Goal: Task Accomplishment & Management: Manage account settings

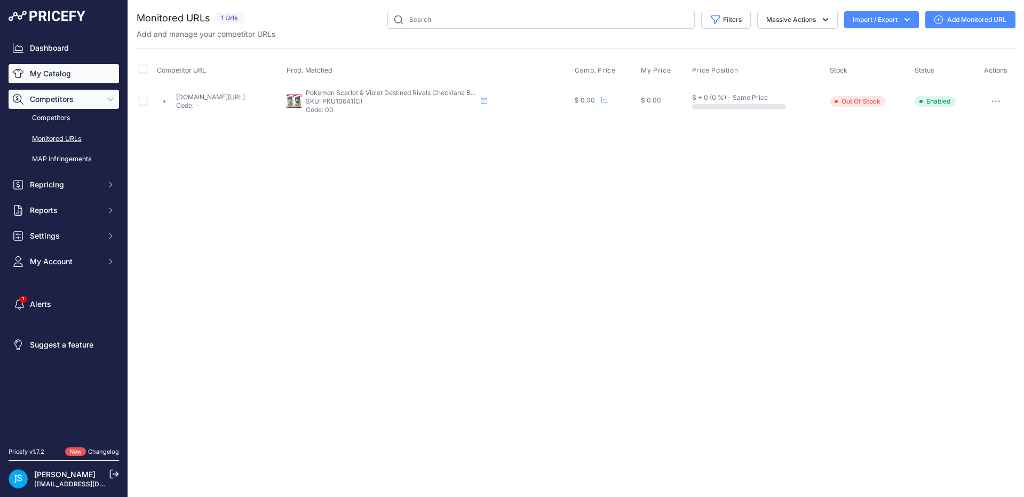
click at [49, 74] on link "My Catalog" at bounding box center [64, 73] width 110 height 19
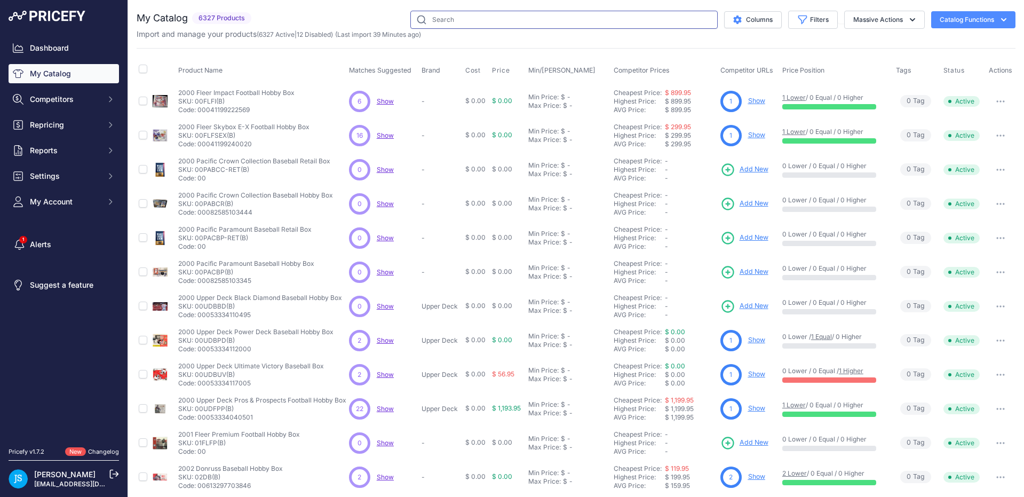
click at [431, 18] on input "text" at bounding box center [563, 20] width 307 height 18
paste input "2024 Panini Encore Football Hobby Box"
type input "2024 Panini Encore Football Hobby Box"
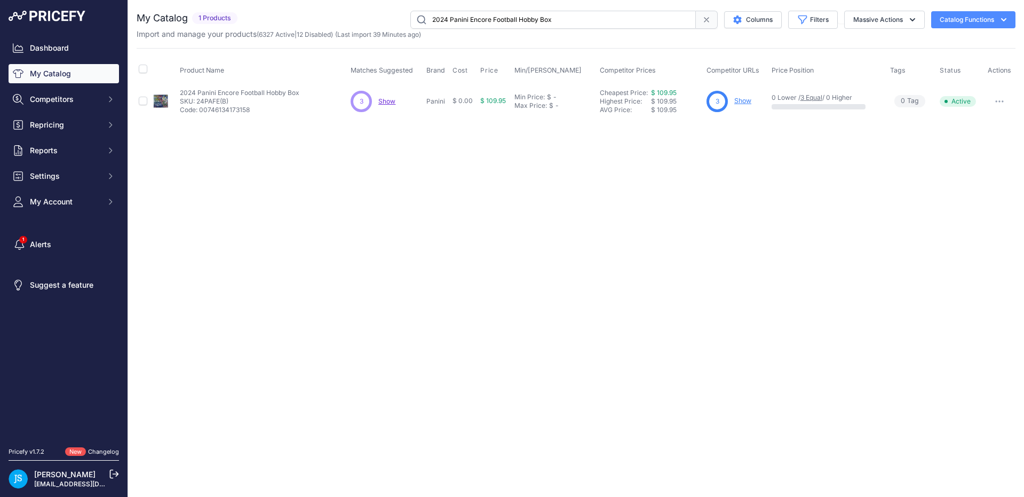
click at [739, 99] on link "Show" at bounding box center [742, 101] width 17 height 8
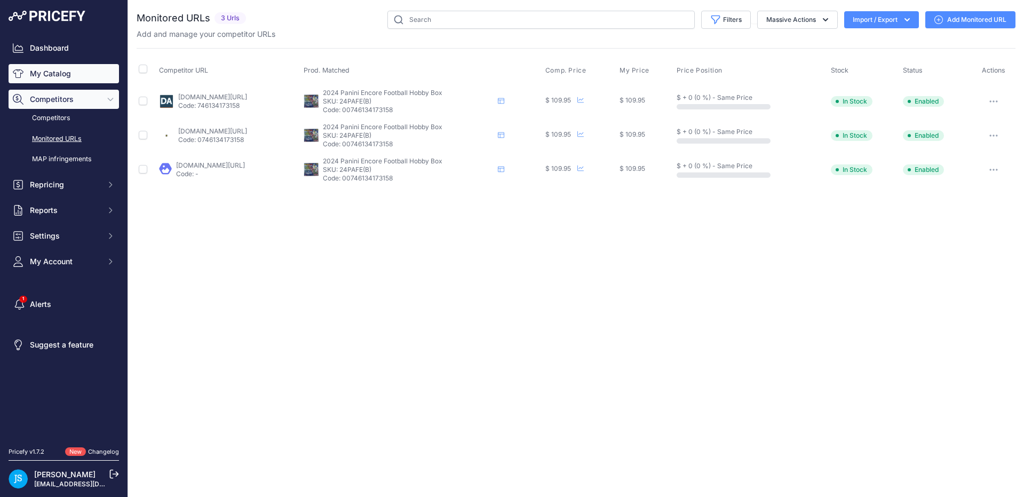
click at [72, 68] on link "My Catalog" at bounding box center [64, 73] width 110 height 19
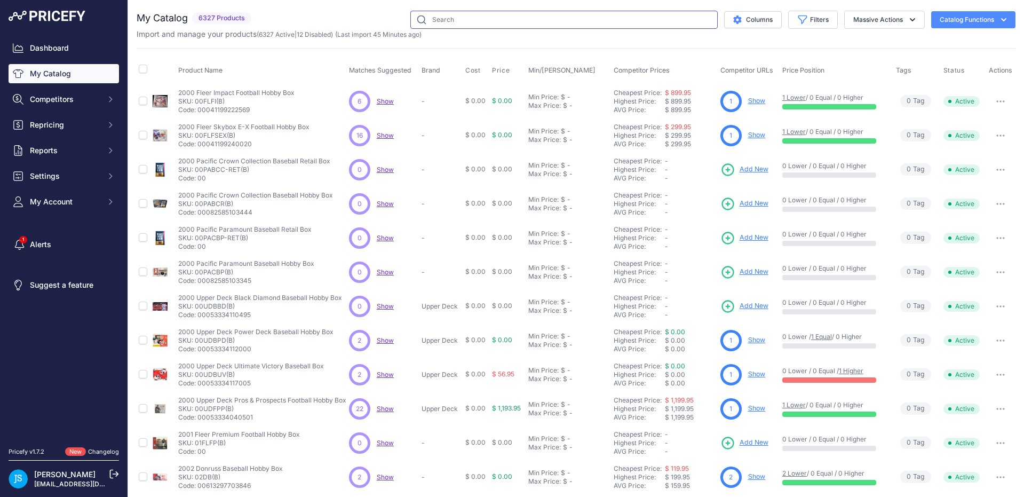
click at [513, 20] on input "text" at bounding box center [563, 20] width 307 height 18
paste input "One Piece TCG: Four Emperors in the New World Booster Box"
type input "One Piece TCG: Four Emperors in the New World Booster Box"
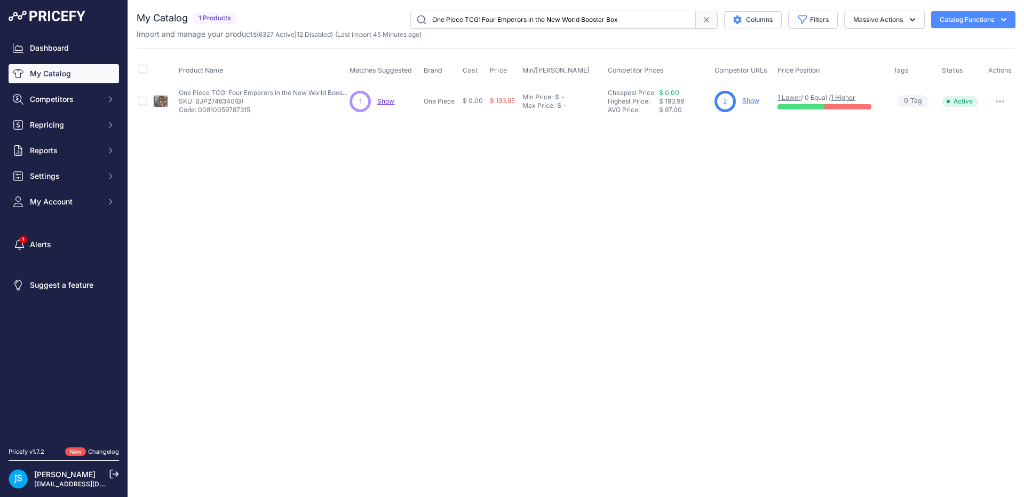
click at [753, 97] on link "Show" at bounding box center [750, 101] width 17 height 8
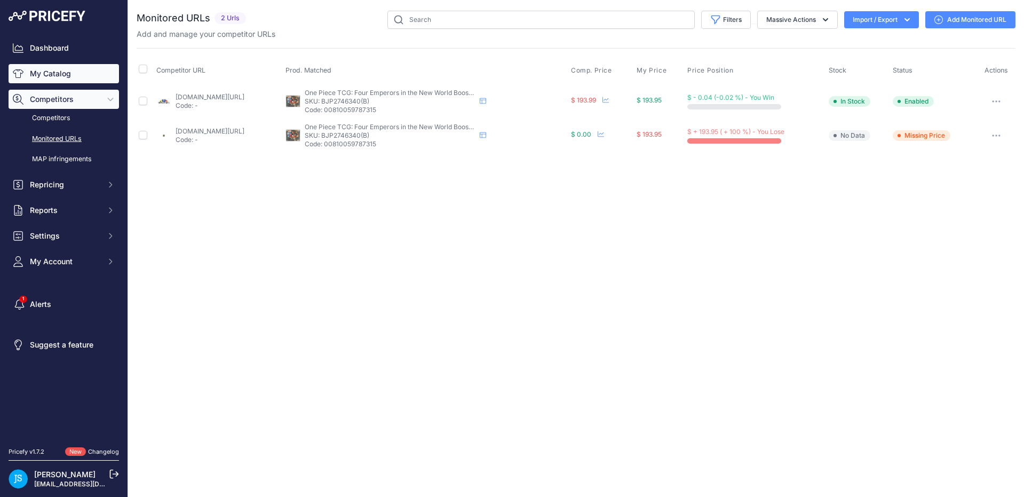
click at [70, 73] on link "My Catalog" at bounding box center [64, 73] width 110 height 19
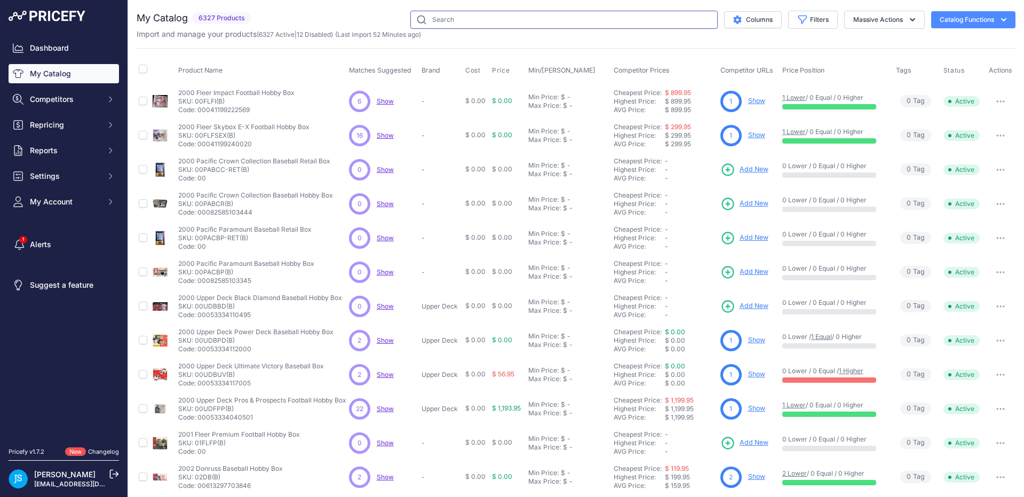
click at [450, 19] on input "text" at bounding box center [563, 20] width 307 height 18
paste input "2024 Topps Finest UFC Retail Mega Box"
type input "2024 Topps Finest UFC Retail Mega Box"
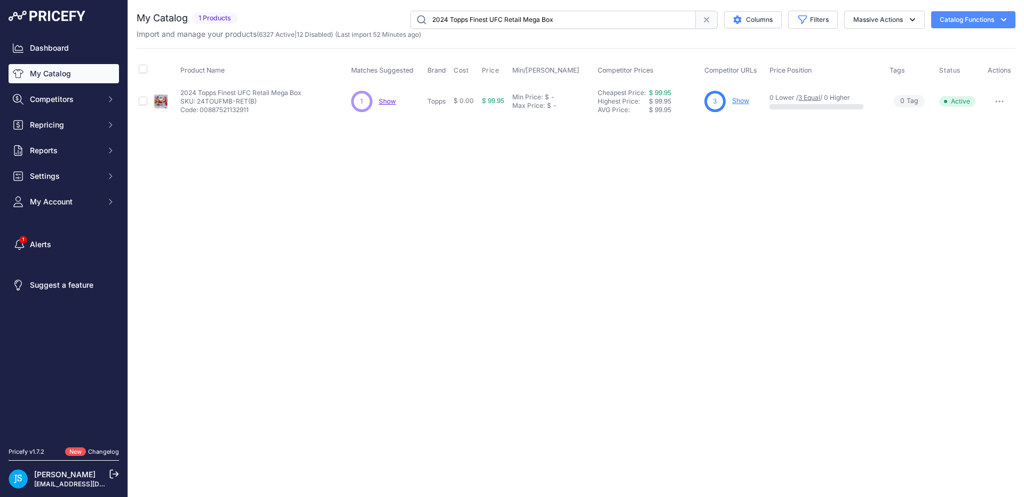
click at [740, 106] on p "Show" at bounding box center [740, 101] width 17 height 10
click at [740, 104] on link "Show" at bounding box center [740, 101] width 17 height 8
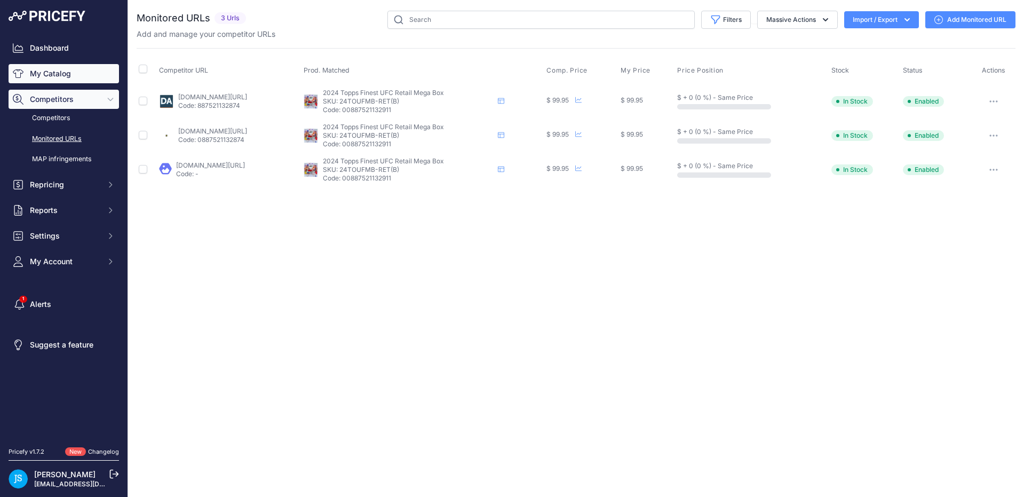
click at [73, 72] on link "My Catalog" at bounding box center [64, 73] width 110 height 19
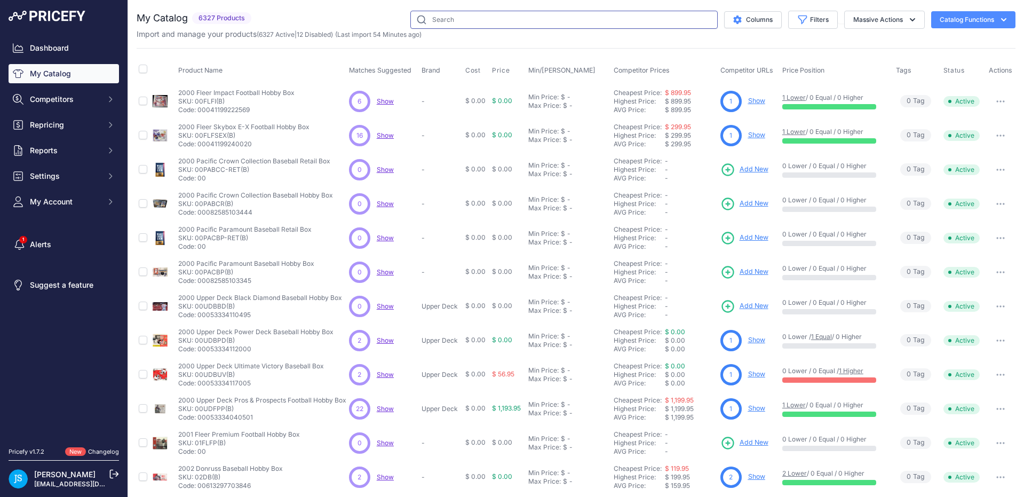
click at [444, 20] on input "text" at bounding box center [563, 20] width 307 height 18
paste input "2024 Panini Prizm Football FOTL Hobby Box"
type input "2024 Panini Prizm Football FOTL Hobby Box"
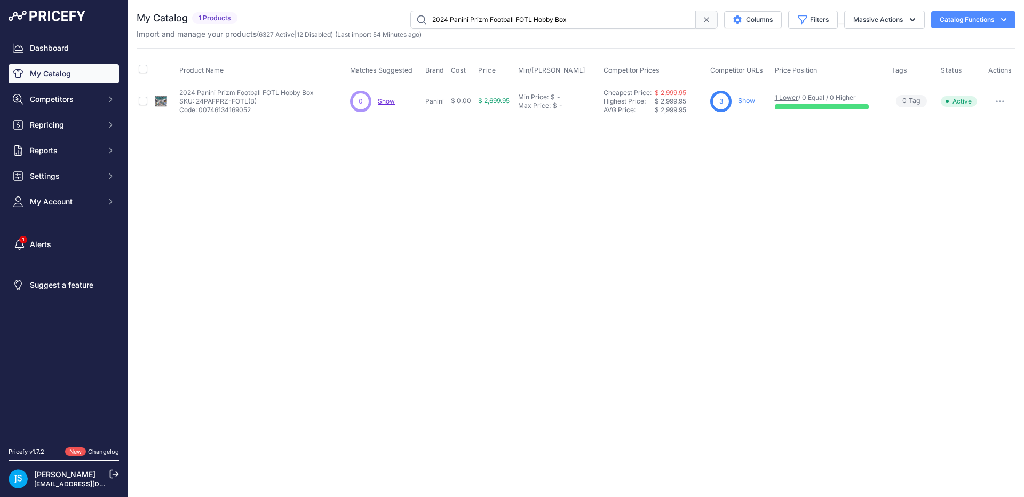
click at [751, 102] on link "Show" at bounding box center [746, 101] width 17 height 8
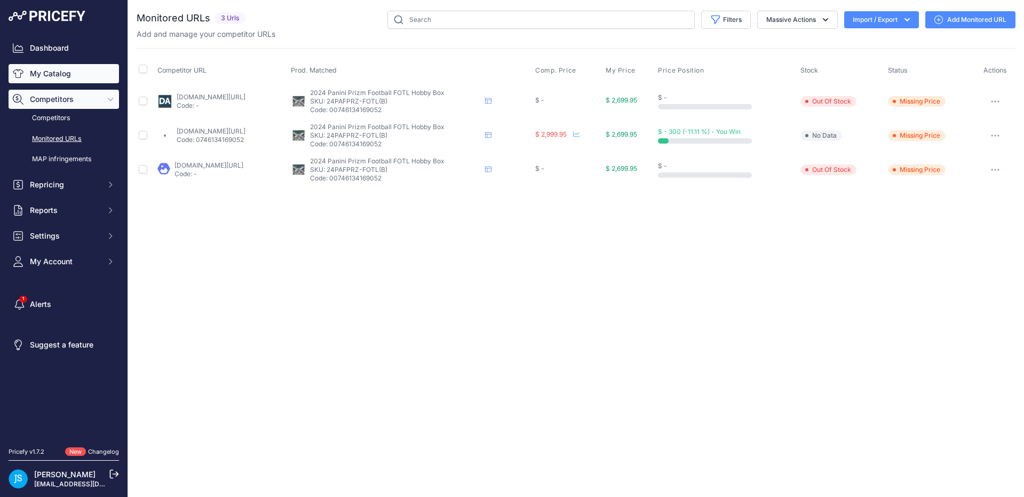
click at [65, 65] on link "My Catalog" at bounding box center [64, 73] width 110 height 19
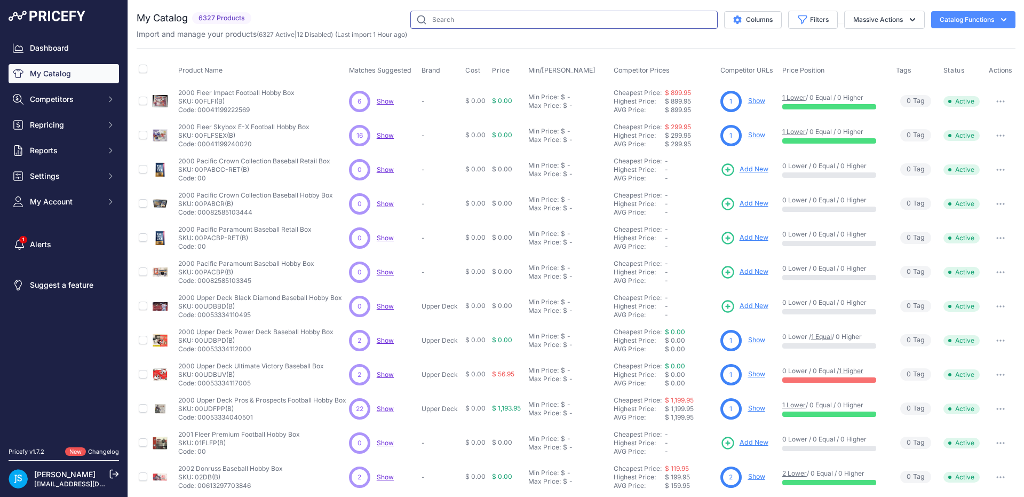
click at [448, 21] on input "text" at bounding box center [563, 20] width 307 height 18
paste input "2024 Topps Finest Football Hobby Box"
type input "2024 Topps Finest Football Hobby Box"
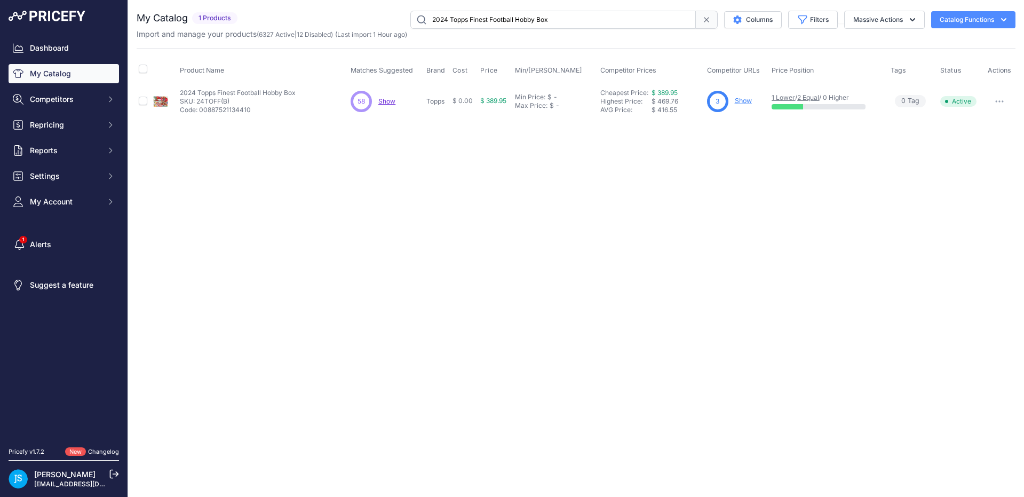
click at [748, 98] on link "Show" at bounding box center [743, 101] width 17 height 8
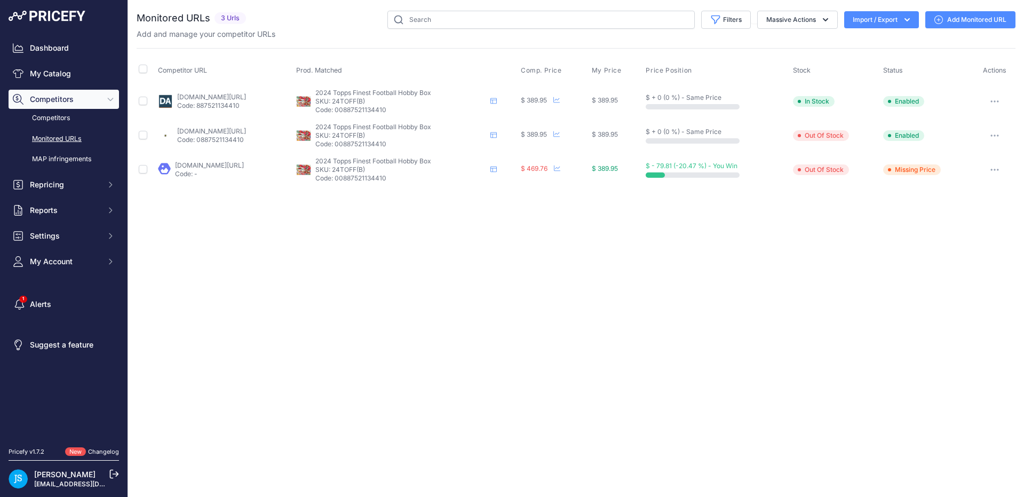
click at [245, 95] on link "[DOMAIN_NAME][URL]" at bounding box center [211, 97] width 69 height 8
click at [57, 76] on link "My Catalog" at bounding box center [64, 73] width 110 height 19
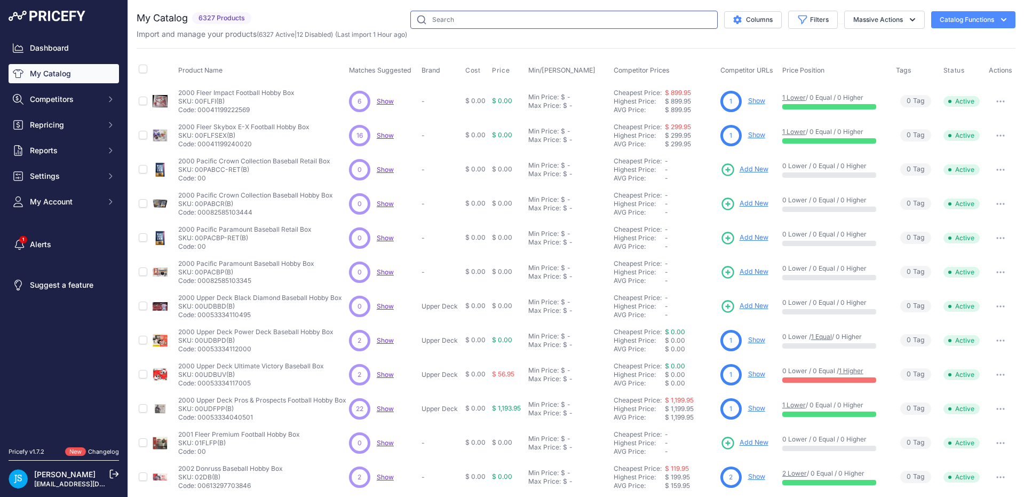
click at [463, 23] on input "text" at bounding box center [563, 20] width 307 height 18
paste input "2024/25 Bowman University Chrome Basketball Hobby Box"
type input "2024/25 Bowman University Chrome Basketball Hobby Box"
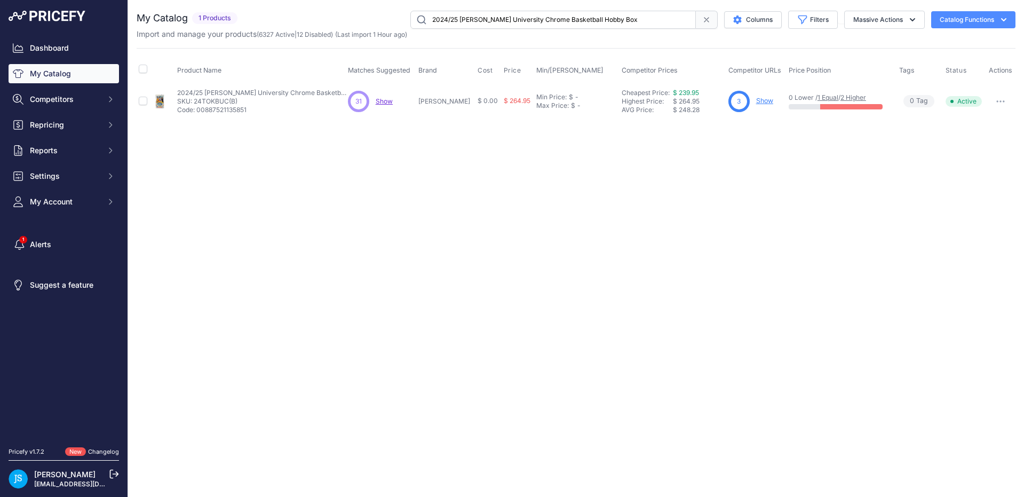
click at [756, 102] on link "Show" at bounding box center [764, 101] width 17 height 8
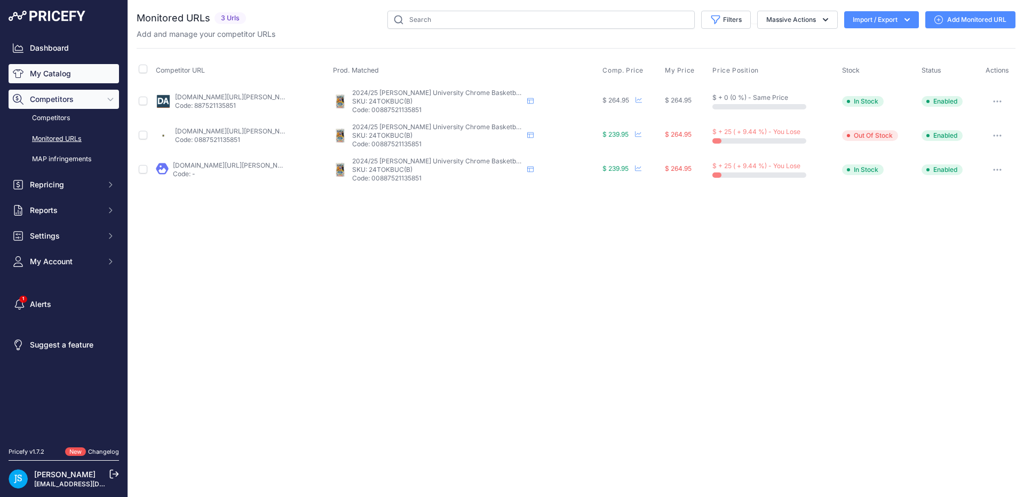
click at [72, 72] on link "My Catalog" at bounding box center [64, 73] width 110 height 19
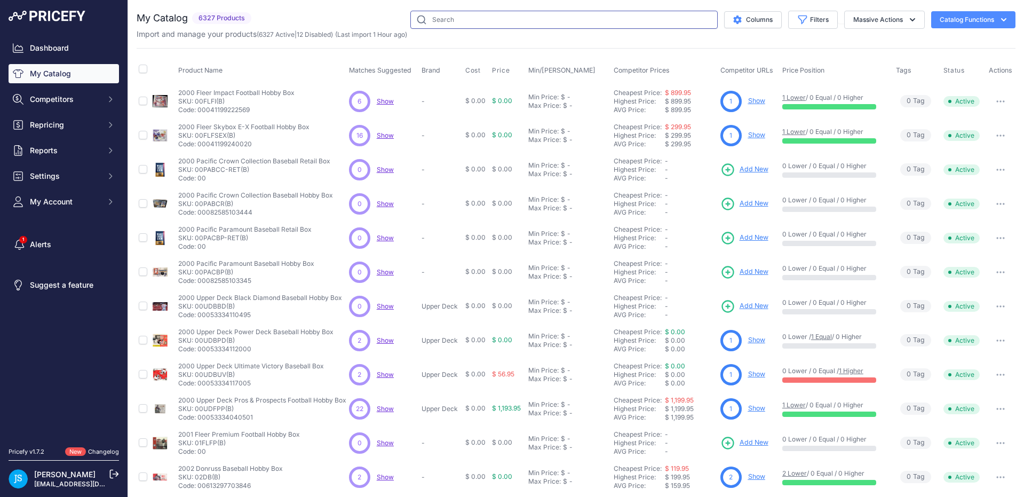
click at [495, 19] on input "text" at bounding box center [563, 20] width 307 height 18
paste input "2025 Topps Series 1 Baseball Super Box"
type input "2025 Topps Series 1 Baseball Super Box"
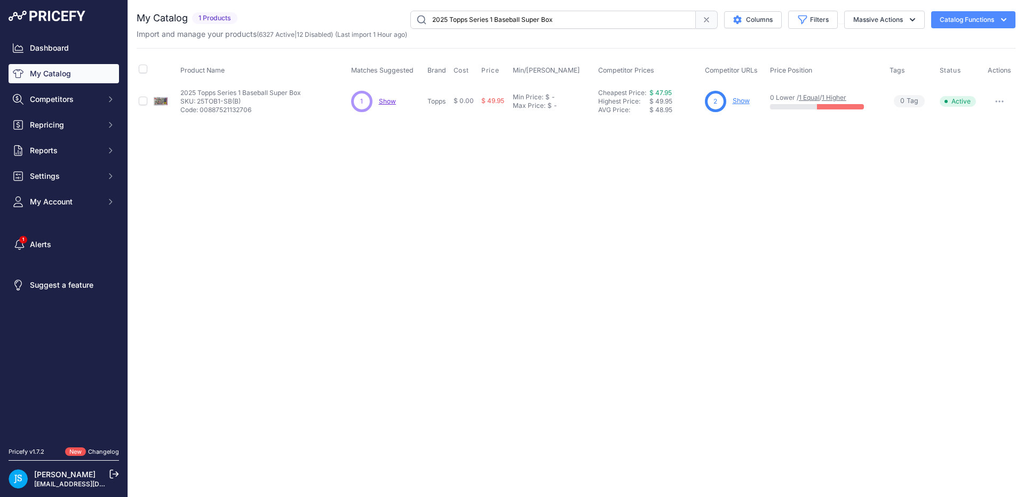
click at [737, 101] on link "Show" at bounding box center [741, 101] width 17 height 8
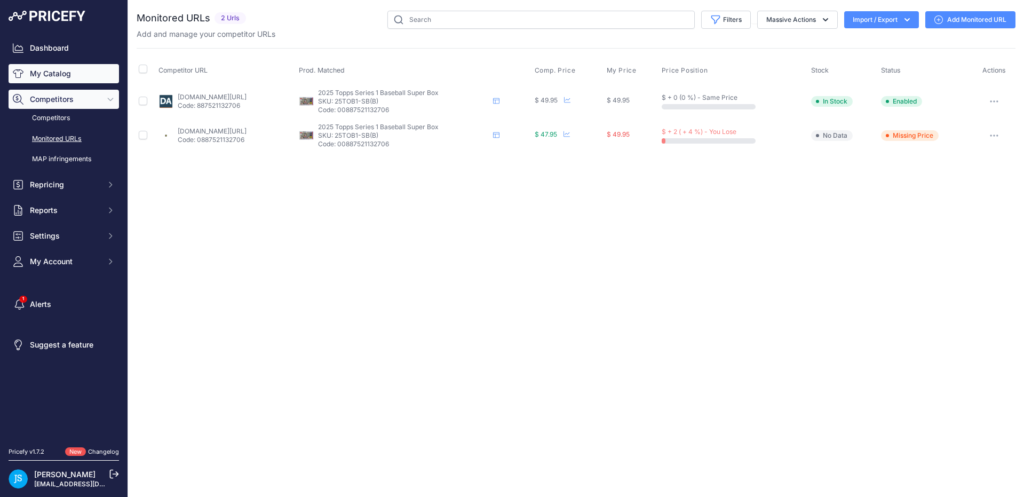
click at [73, 80] on link "My Catalog" at bounding box center [64, 73] width 110 height 19
click at [427, 28] on input "text" at bounding box center [541, 20] width 307 height 18
paste input "2022/23 Panini Donruss Optic Basketball Mega Box (Hyper Pink)"
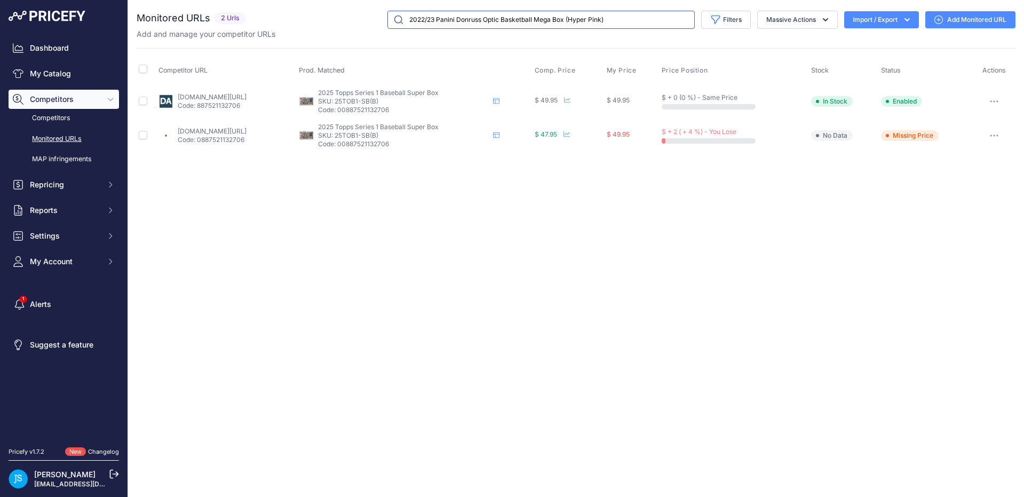
type input "2022/23 Panini Donruss Optic Basketball Mega Box (Hyper Pink)"
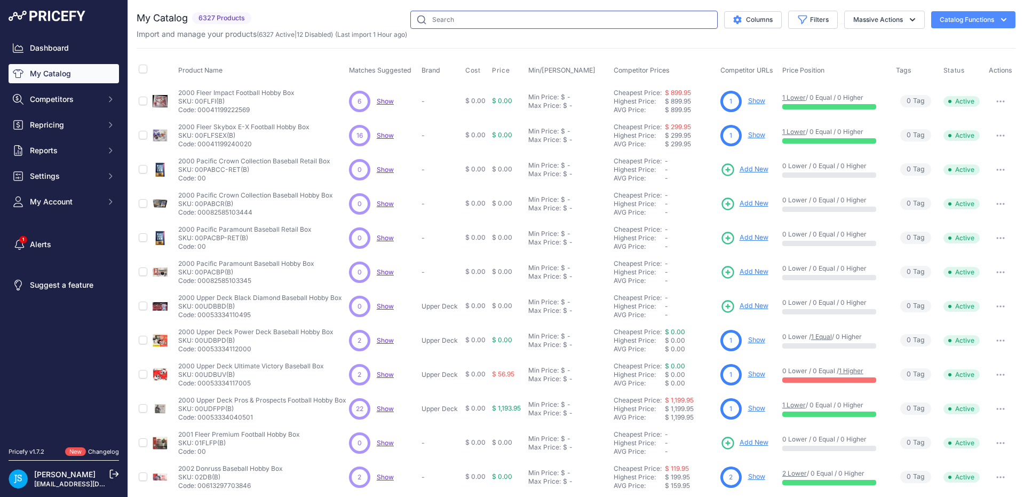
click at [444, 26] on input "text" at bounding box center [563, 20] width 307 height 18
paste input "2022/23 Panini Donruss Optic Basketball Mega Box (Hyper Pink)"
type input "2022/23 Panini Donruss Optic Basketball Mega Box (Hyper Pink)"
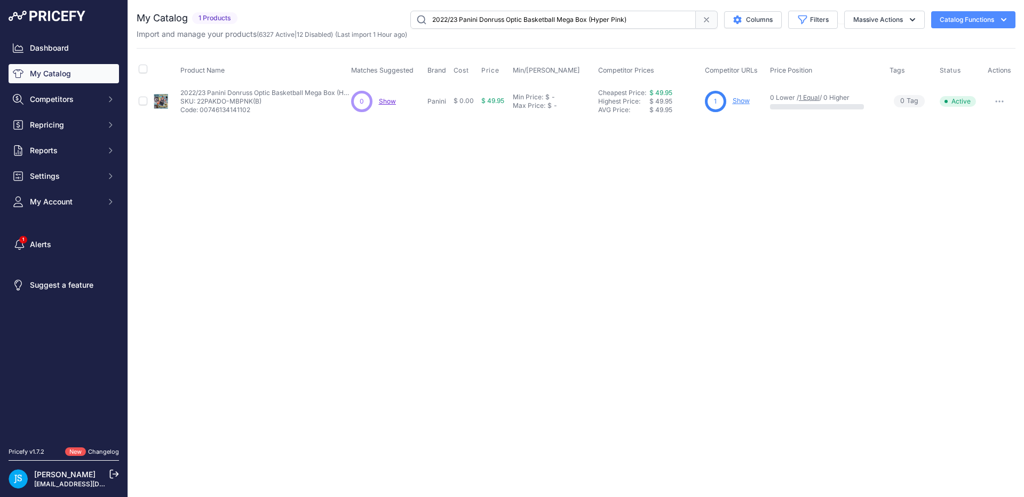
click at [741, 101] on link "Show" at bounding box center [741, 101] width 17 height 8
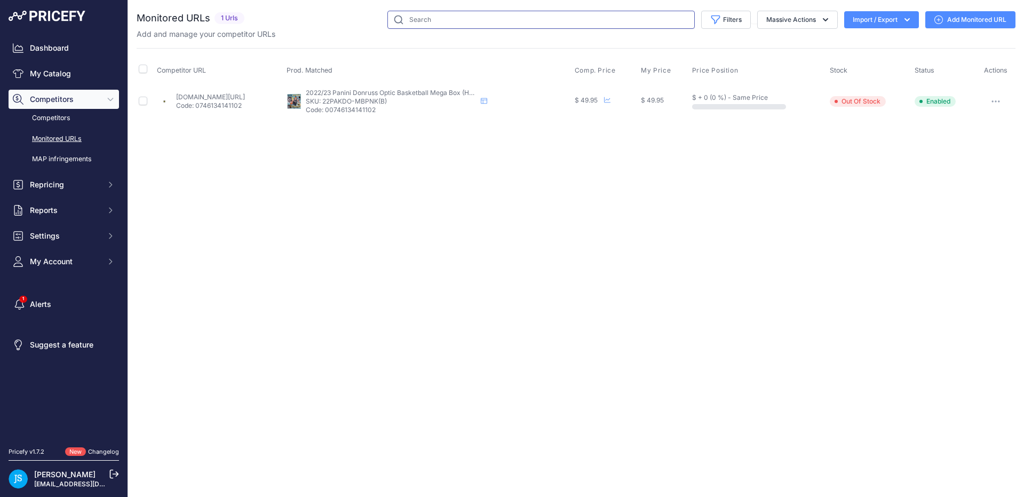
click at [443, 16] on input "text" at bounding box center [541, 20] width 307 height 18
paste input "2023 Panini Contenders Optic Football Hobby Box"
type input "2023 Panini Contenders Optic Football Hobby Box"
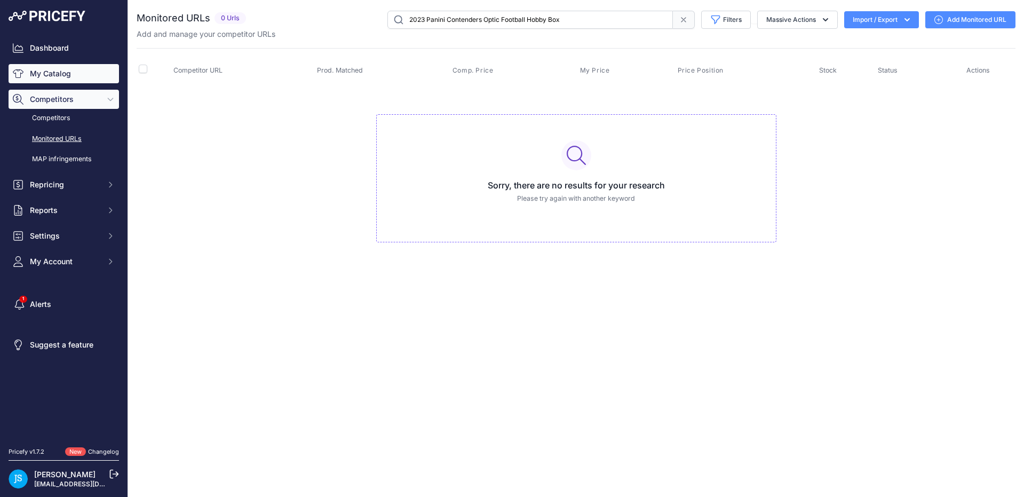
click at [60, 77] on link "My Catalog" at bounding box center [64, 73] width 110 height 19
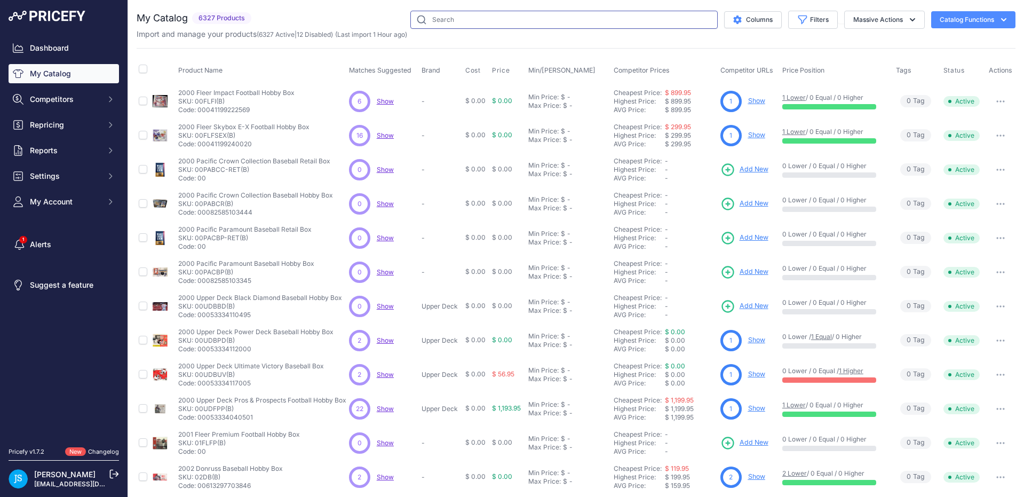
click at [492, 23] on input "text" at bounding box center [563, 20] width 307 height 18
paste input "2023 Panini Contenders Optic Football Hobby Box"
type input "2023 Panini Contenders Optic Football Hobby Box"
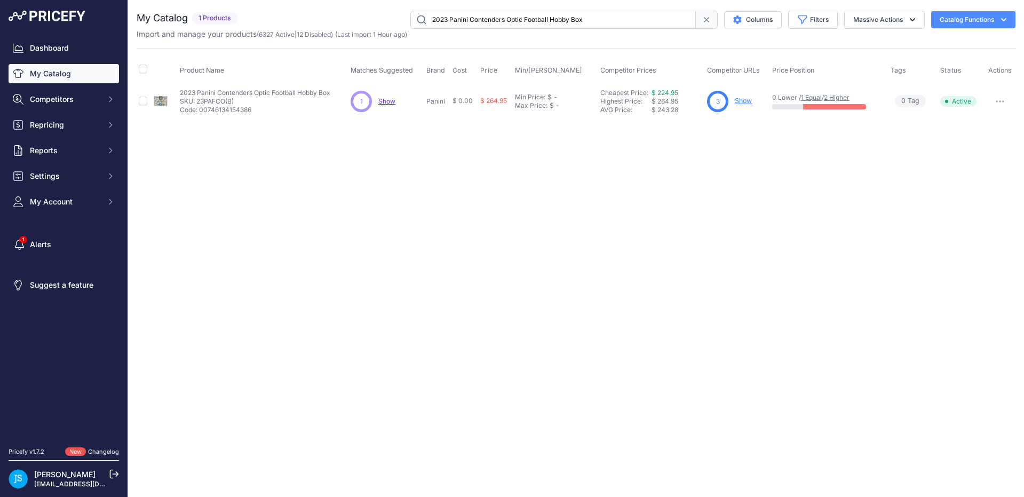
click at [741, 99] on link "Show" at bounding box center [743, 101] width 17 height 8
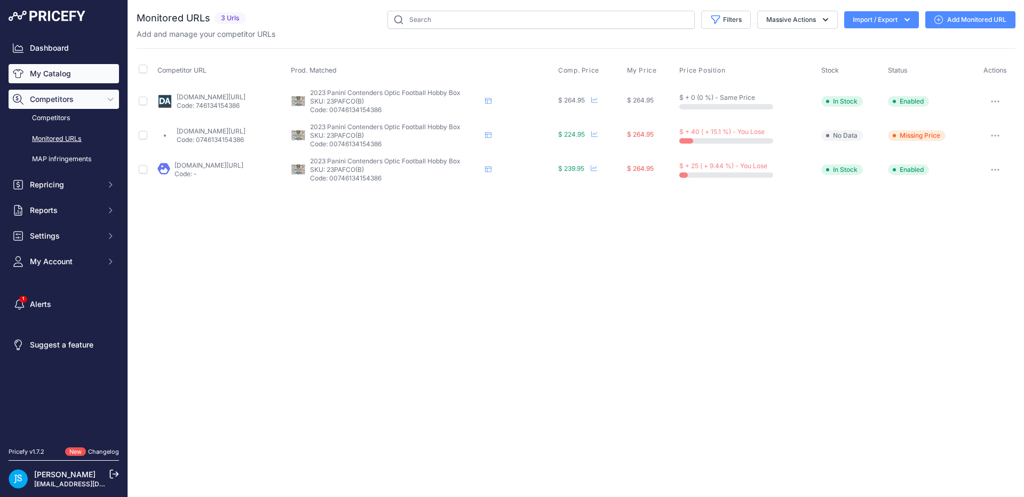
click at [51, 71] on link "My Catalog" at bounding box center [64, 73] width 110 height 19
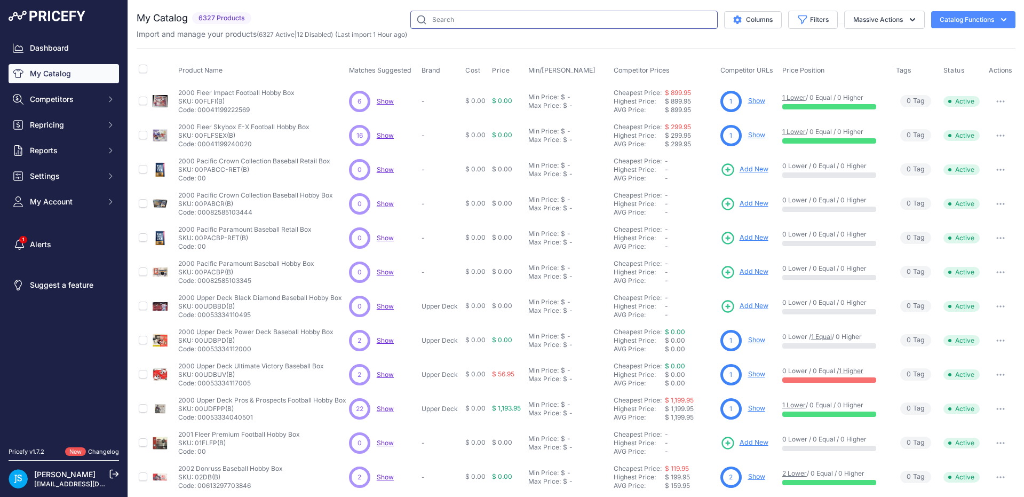
click at [449, 25] on input "text" at bounding box center [563, 20] width 307 height 18
paste input "2023/24 Panini Crown Royale Basketball Hobby Box"
type input "2023/24 Panini Crown Royale Basketball Hobby Box"
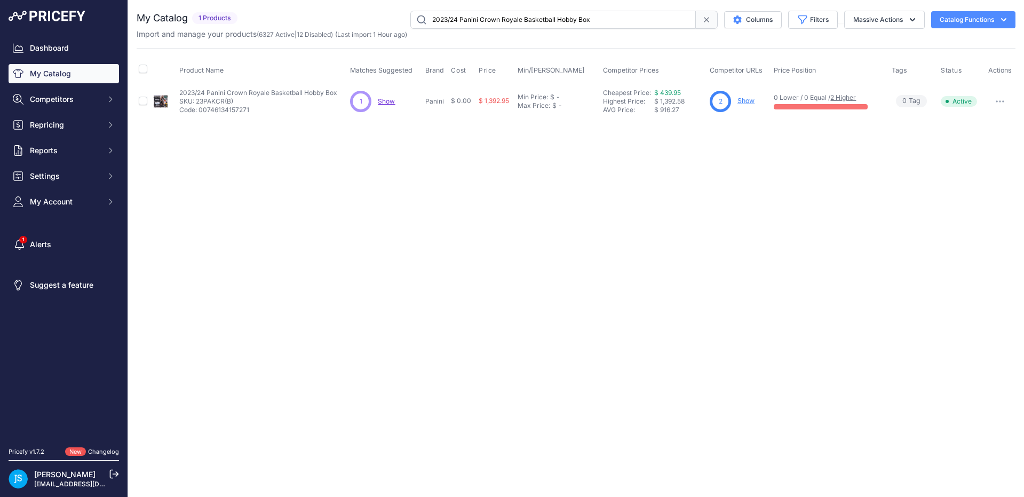
click at [746, 104] on link "Show" at bounding box center [746, 101] width 17 height 8
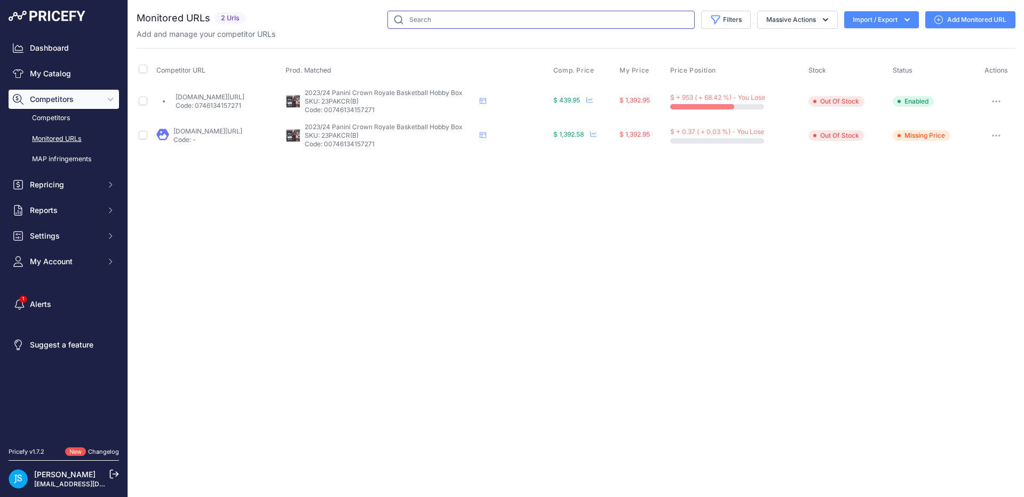
click at [598, 14] on input "text" at bounding box center [541, 20] width 307 height 18
paste input "2024 Topps Series 2 Baseball Hobby Box"
type input "2024 Topps Series 2 Baseball Hobby Box"
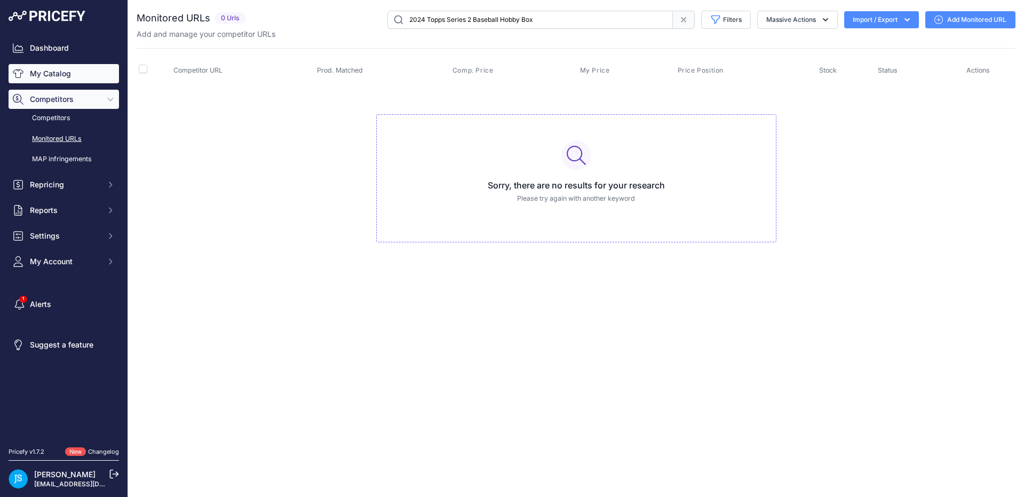
click at [60, 76] on link "My Catalog" at bounding box center [64, 73] width 110 height 19
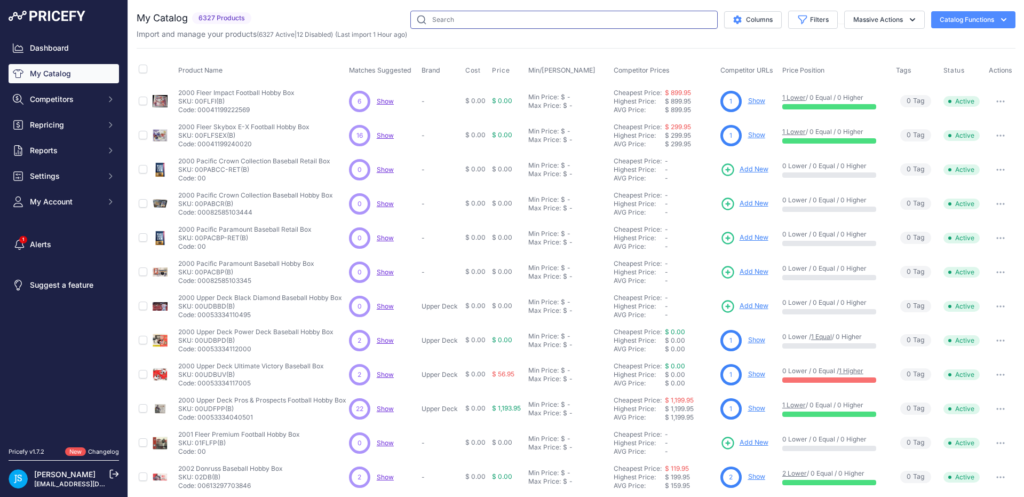
click at [496, 19] on input "text" at bounding box center [563, 20] width 307 height 18
paste input "2024 Topps Series 2 Baseball Hobby Box"
type input "2024 Topps Series 2 Baseball Hobby Box"
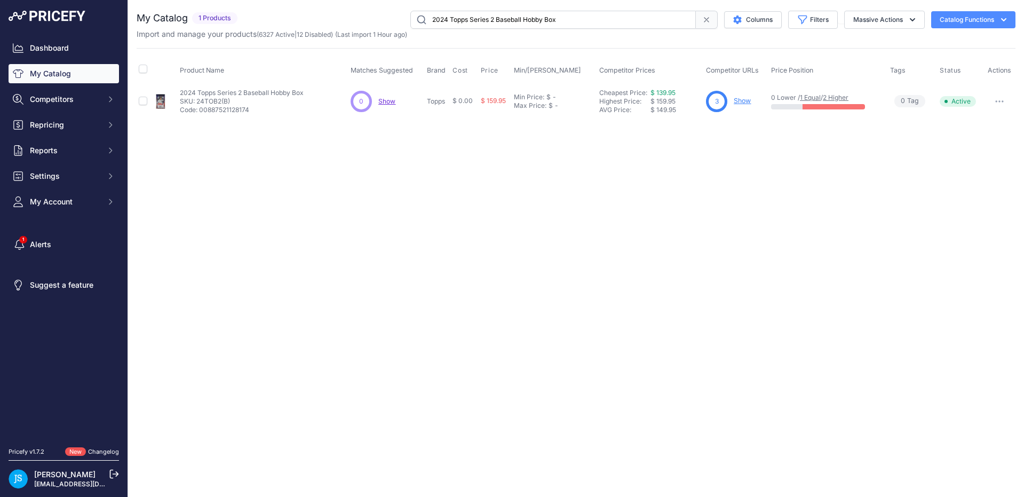
click at [743, 101] on link "Show" at bounding box center [742, 101] width 17 height 8
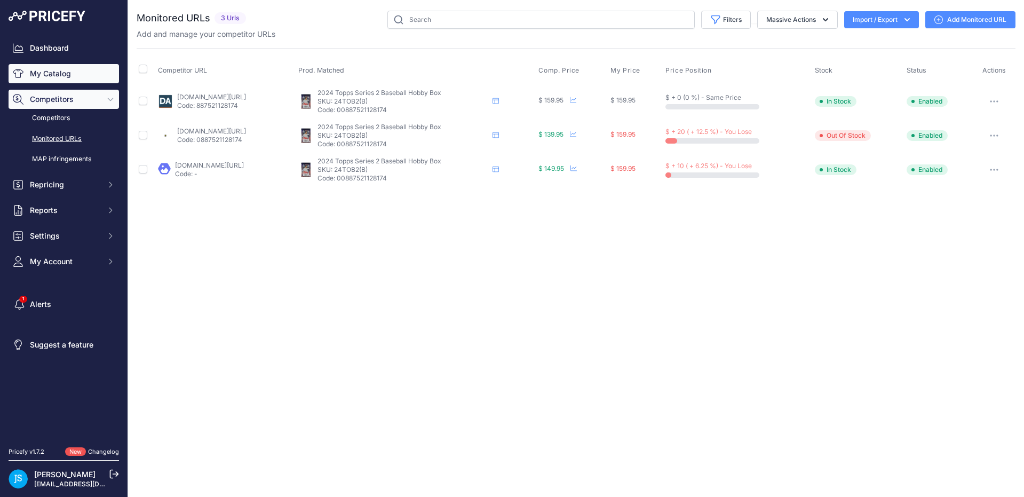
click at [46, 74] on link "My Catalog" at bounding box center [64, 73] width 110 height 19
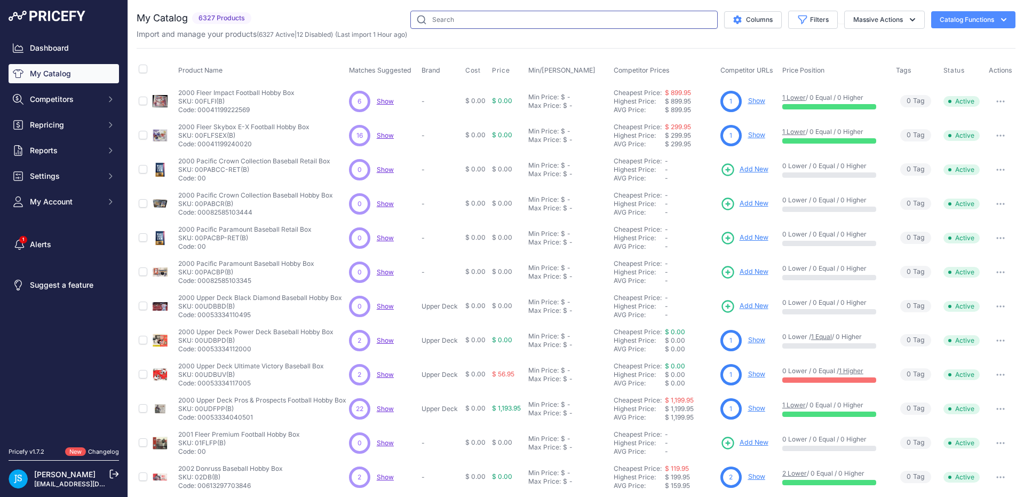
click at [423, 15] on input "text" at bounding box center [563, 20] width 307 height 18
paste input "2023 Topps Chrome Update Series Baseball Breaker's Delight Box"
type input "2023 Topps Chrome Update Series Baseball Breaker's Delight Box"
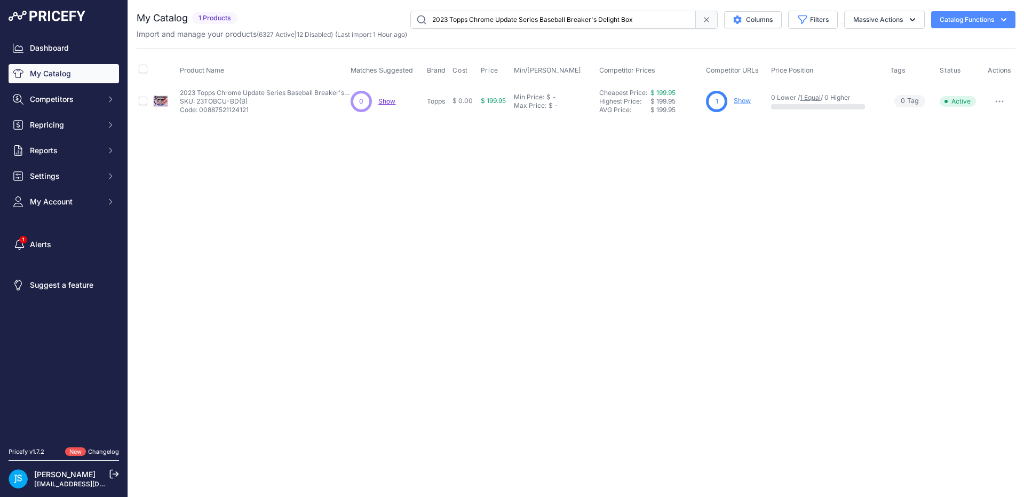
click at [737, 102] on link "Show" at bounding box center [742, 101] width 17 height 8
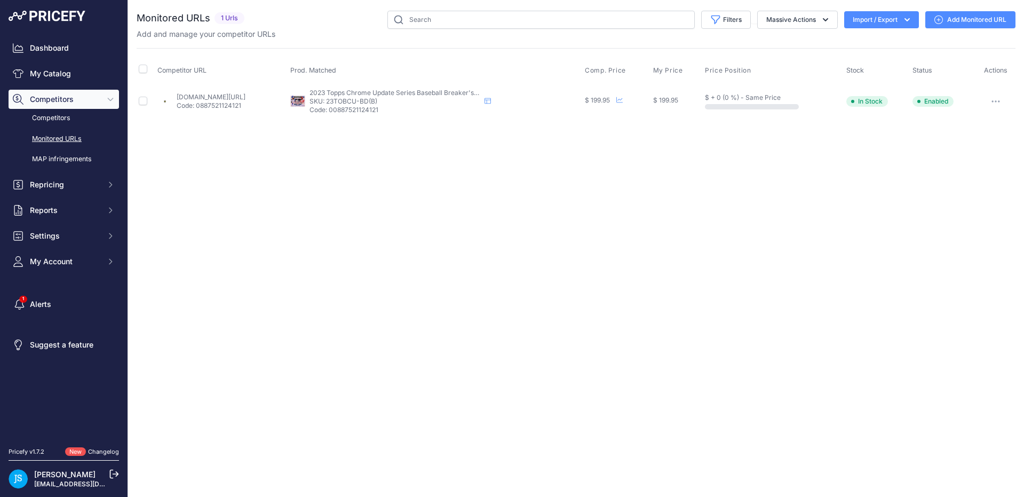
click at [246, 95] on link "[DOMAIN_NAME][URL]" at bounding box center [211, 97] width 69 height 8
click at [1000, 99] on button "button" at bounding box center [995, 101] width 21 height 15
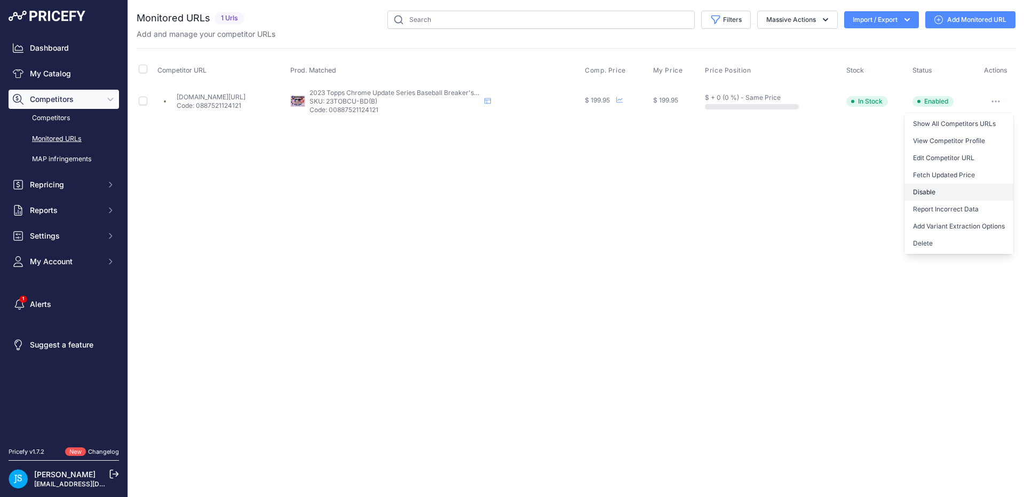
click at [954, 191] on button "Disable" at bounding box center [959, 192] width 109 height 17
